Goal: Obtain resource: Obtain resource

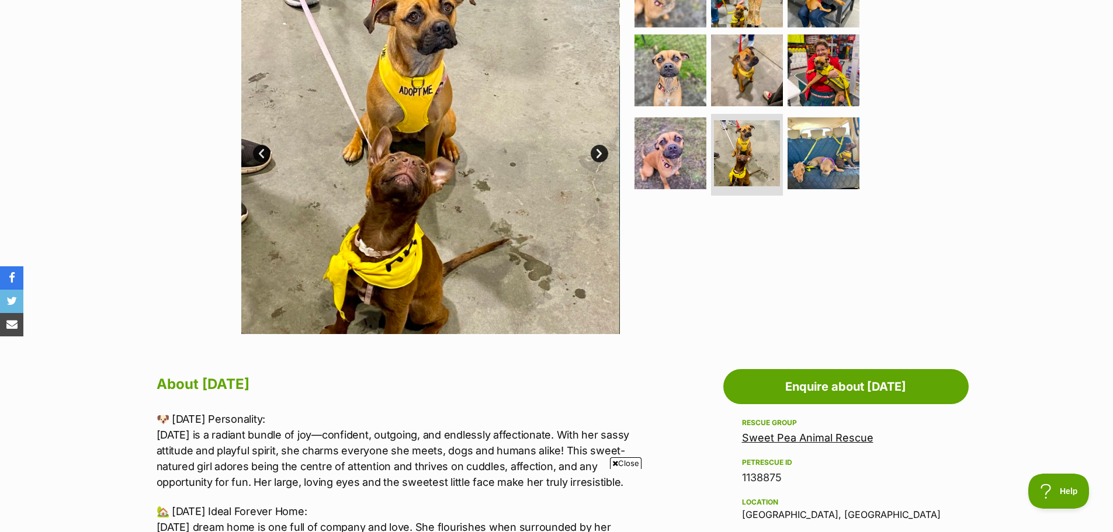
scroll to position [292, 0]
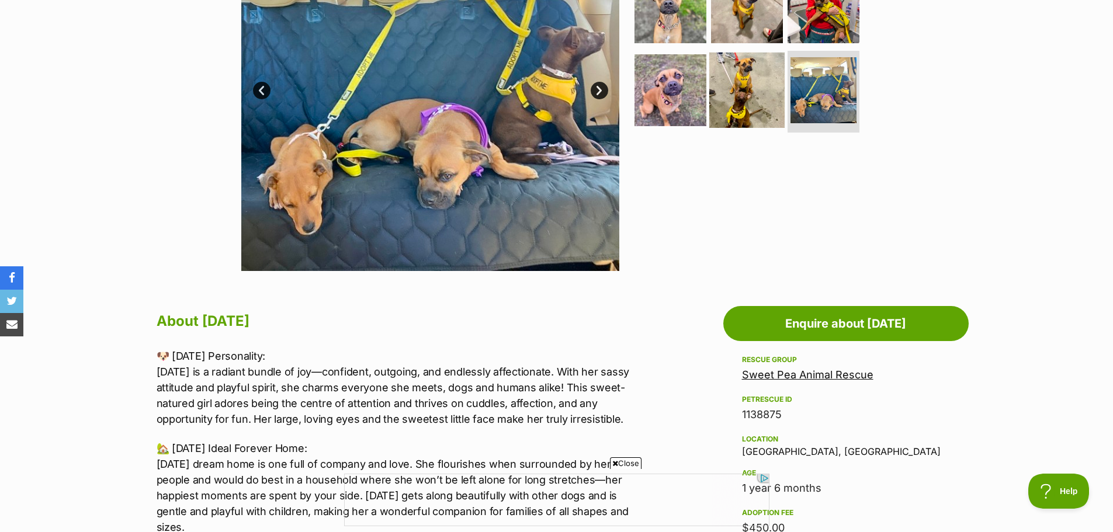
click at [738, 77] on img at bounding box center [746, 90] width 75 height 75
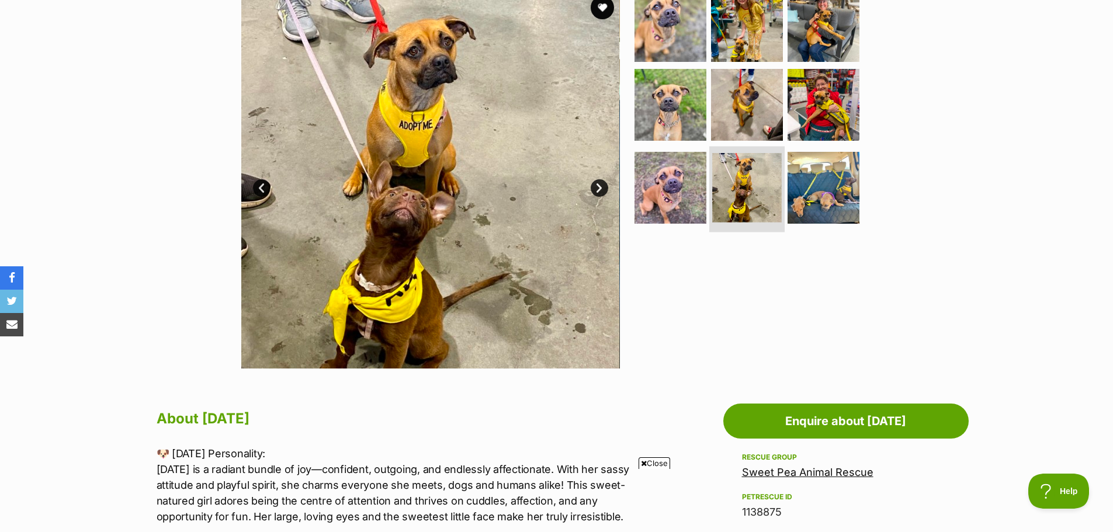
scroll to position [234, 0]
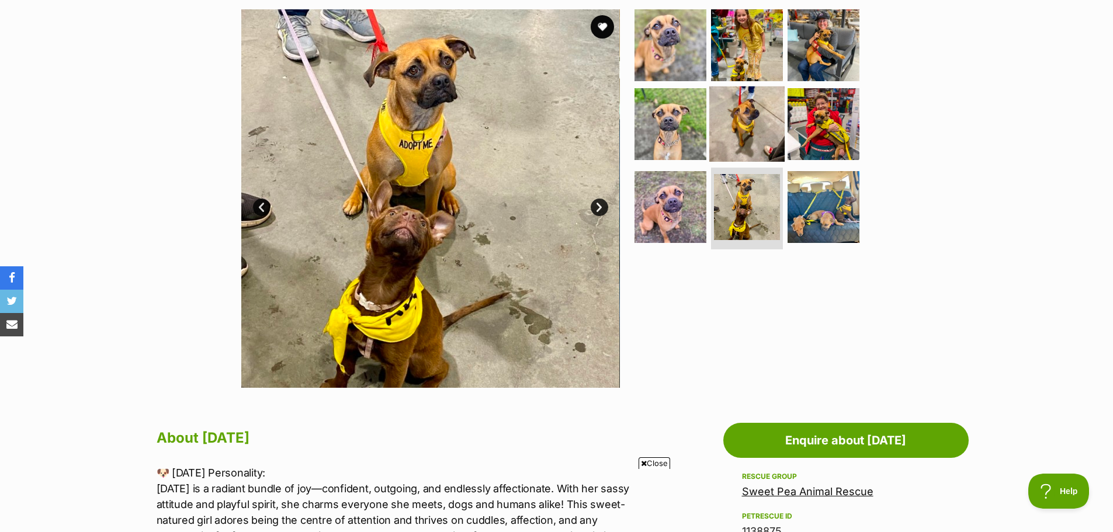
click at [735, 124] on img at bounding box center [746, 123] width 75 height 75
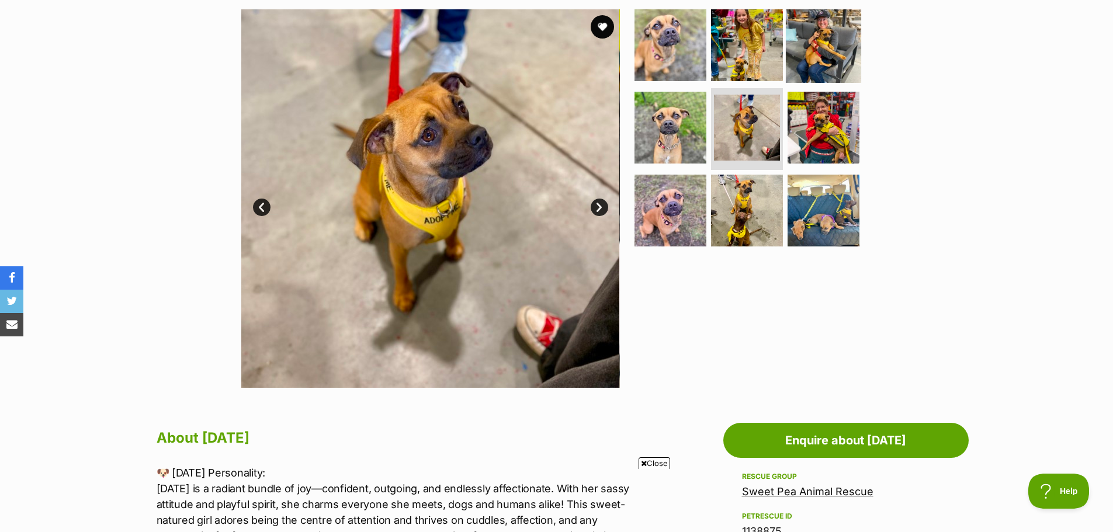
click at [816, 48] on img at bounding box center [823, 44] width 75 height 75
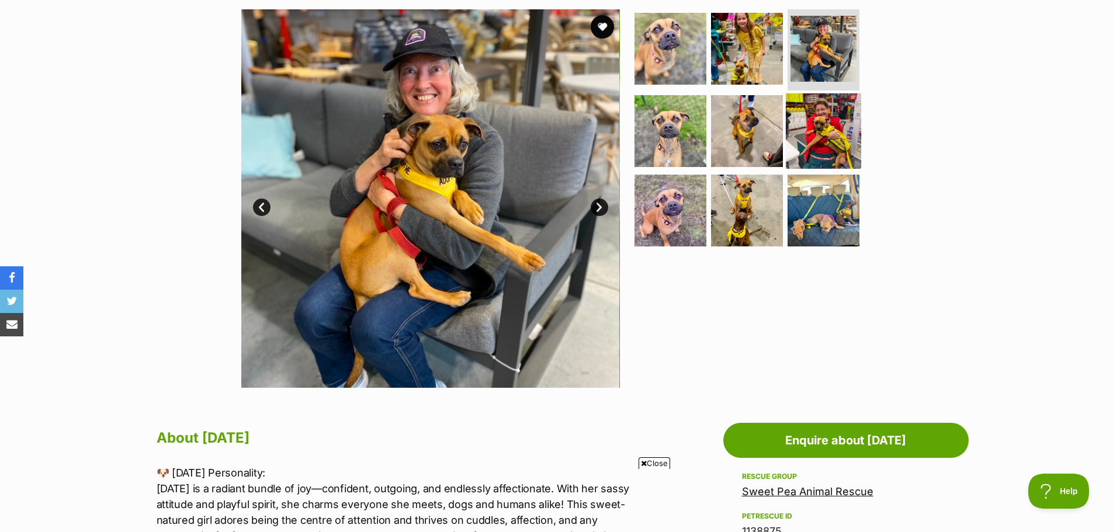
click at [829, 124] on img at bounding box center [823, 130] width 75 height 75
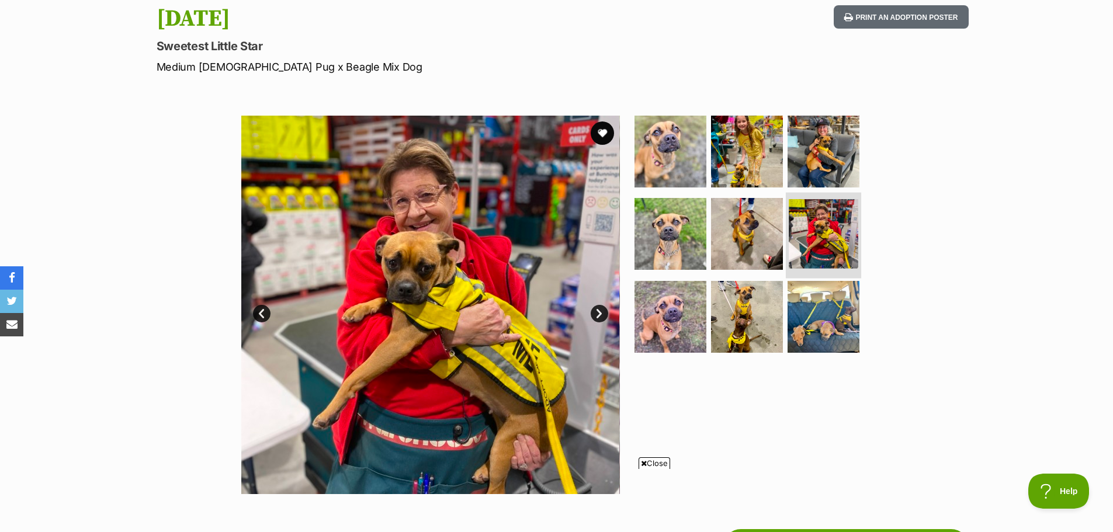
scroll to position [58, 0]
